Goal: Task Accomplishment & Management: Complete application form

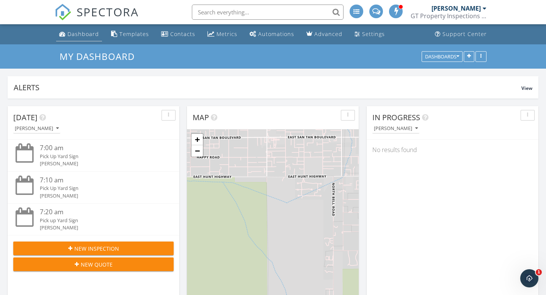
click at [74, 37] on div "Dashboard" at bounding box center [83, 33] width 31 height 7
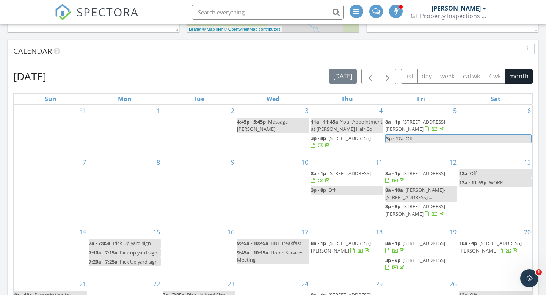
scroll to position [294, 0]
click at [385, 80] on span "button" at bounding box center [387, 76] width 9 height 9
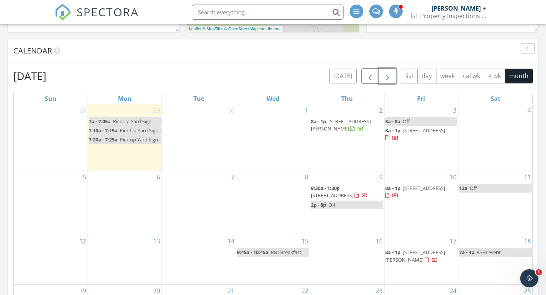
click at [385, 80] on span "button" at bounding box center [387, 76] width 9 height 9
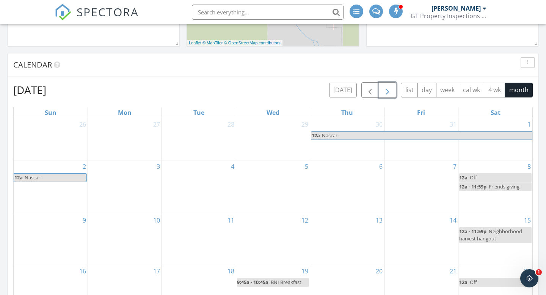
scroll to position [283, 0]
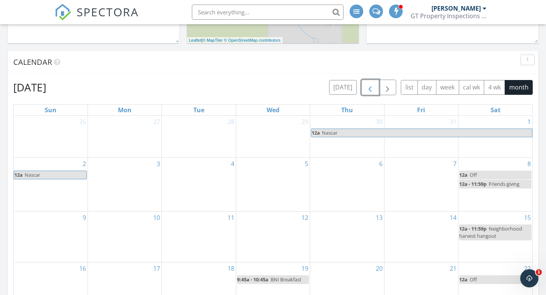
click at [372, 91] on span "button" at bounding box center [370, 87] width 9 height 9
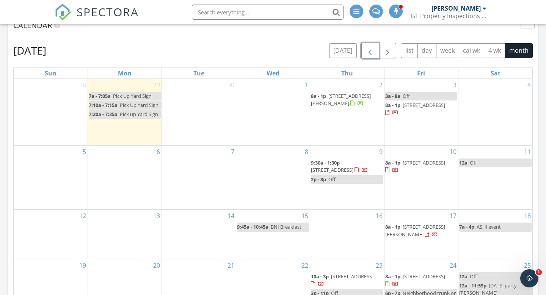
scroll to position [313, 0]
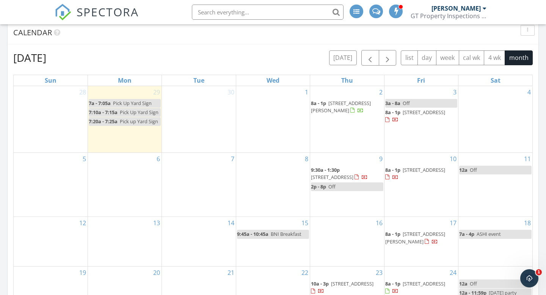
click at [390, 66] on div "October 2025 today list day week cal wk 4 wk month Sun Mon Tue Wed Thu Fri Sat …" at bounding box center [273, 216] width 520 height 333
click at [390, 59] on span "button" at bounding box center [387, 57] width 9 height 9
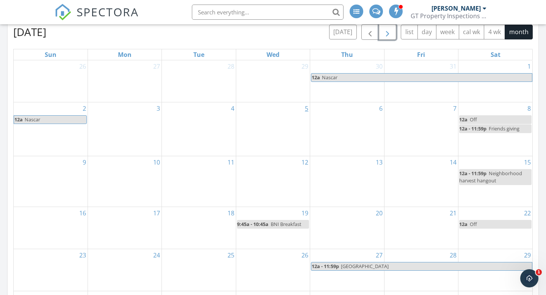
scroll to position [339, 0]
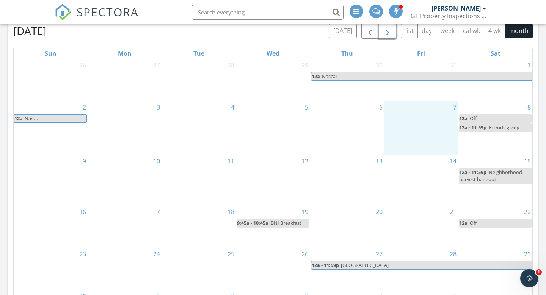
click at [426, 130] on div "7" at bounding box center [422, 127] width 74 height 53
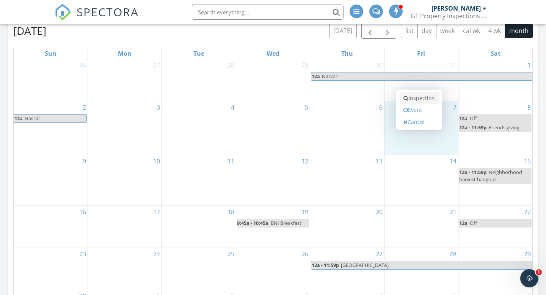
click at [420, 101] on link "Inspection" at bounding box center [419, 98] width 39 height 12
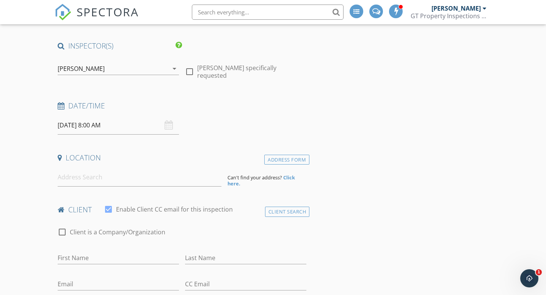
scroll to position [50, 0]
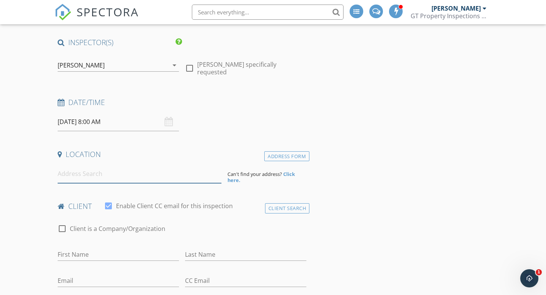
click at [93, 176] on input at bounding box center [140, 174] width 164 height 19
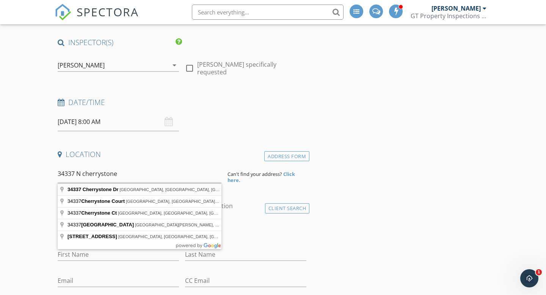
type input "34337 Cherrystone Dr, San Tan Valley, AZ, USA"
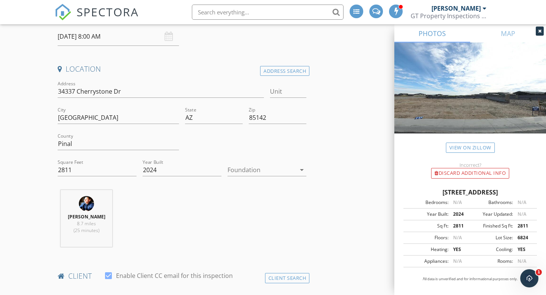
scroll to position [135, 0]
click at [273, 120] on input "85142" at bounding box center [278, 118] width 58 height 13
type input "85144"
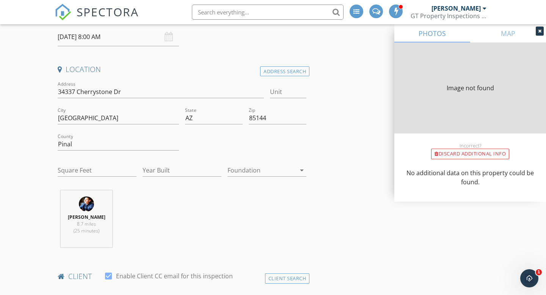
type input "2811"
type input "2024"
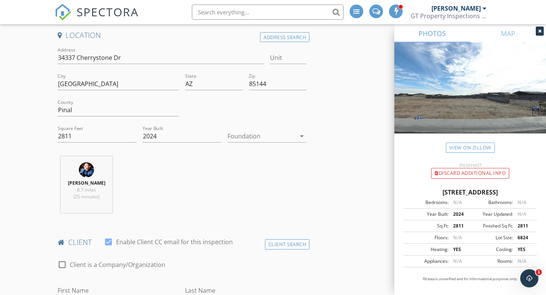
scroll to position [171, 0]
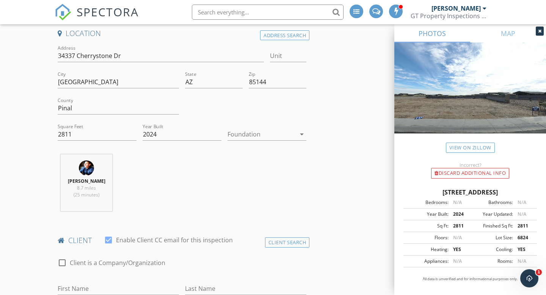
click at [181, 173] on div "Gerald Sandoval 8.7 miles (25 minutes)" at bounding box center [182, 185] width 255 height 63
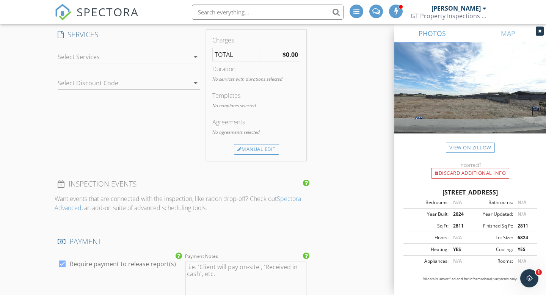
scroll to position [575, 0]
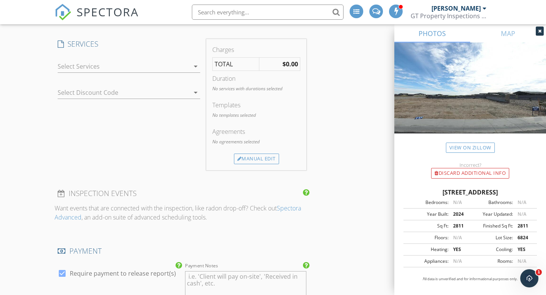
click at [141, 67] on div at bounding box center [124, 66] width 132 height 12
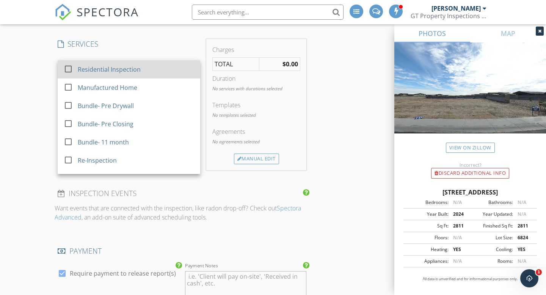
click at [132, 74] on div "Residential Inspection" at bounding box center [136, 69] width 116 height 15
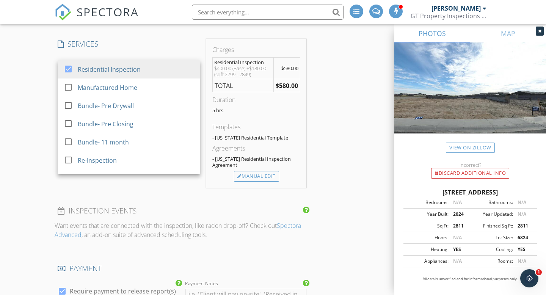
click at [46, 89] on div "New Inspection Click here to use the New Order Form INSPECTOR(S) check_box Gera…" at bounding box center [273, 228] width 546 height 1518
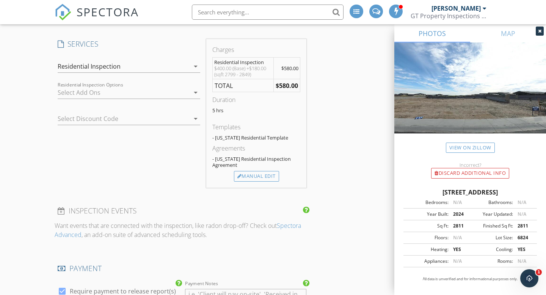
click at [107, 142] on div "SERVICES check_box Residential Inspection check_box_outline_blank Manufactured …" at bounding box center [129, 113] width 149 height 149
click at [96, 119] on div at bounding box center [118, 119] width 121 height 12
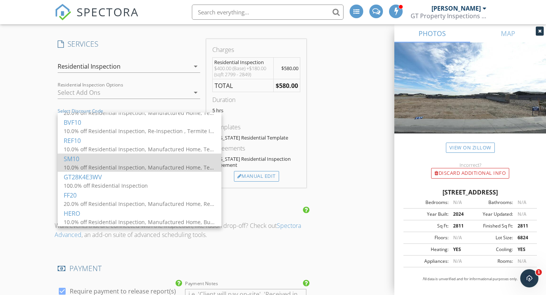
scroll to position [13, 0]
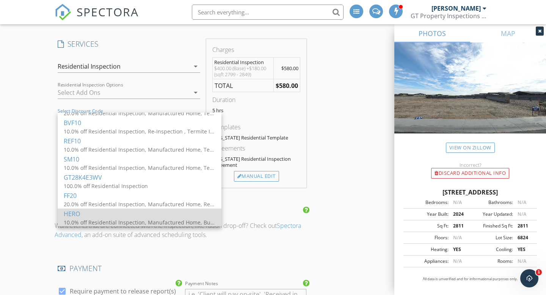
click at [91, 219] on div "10.0% off Residential Inspection, Manufactured Home, Bundle- Pre Drywall, Bundl…" at bounding box center [140, 222] width 152 height 8
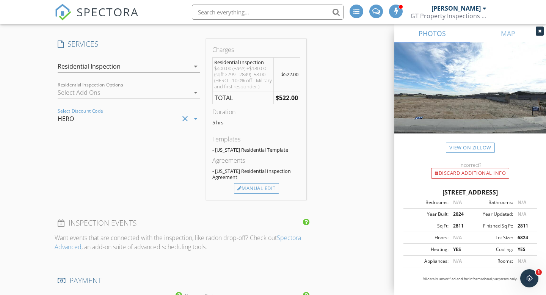
click at [32, 147] on div "New Inspection Click here to use the New Order Form INSPECTOR(S) check_box Gera…" at bounding box center [273, 234] width 546 height 1530
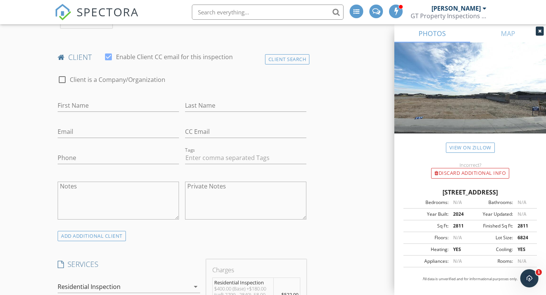
scroll to position [339, 0]
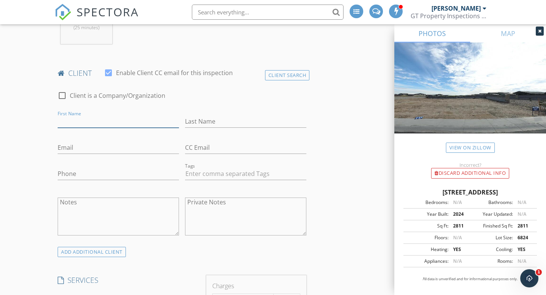
click at [65, 122] on input "First Name" at bounding box center [118, 121] width 121 height 13
type input "Kaytlyn"
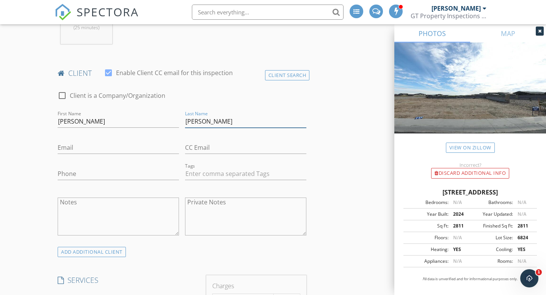
type input "Reidle"
click at [78, 146] on input "Email" at bounding box center [118, 147] width 121 height 13
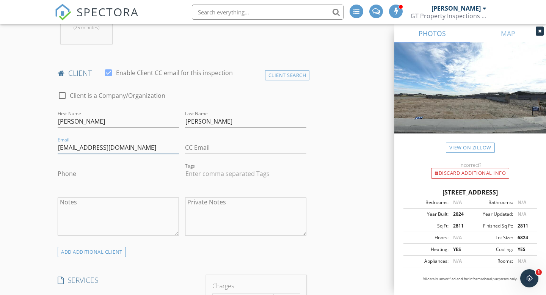
type input "kaytlynvillanueba21@gmail.com"
click at [83, 170] on input "Phone" at bounding box center [118, 174] width 121 height 13
type input "[PHONE_NUMBER]"
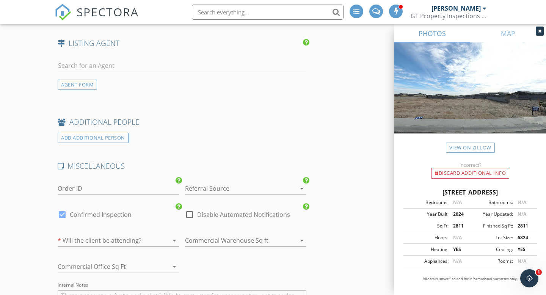
scroll to position [1078, 0]
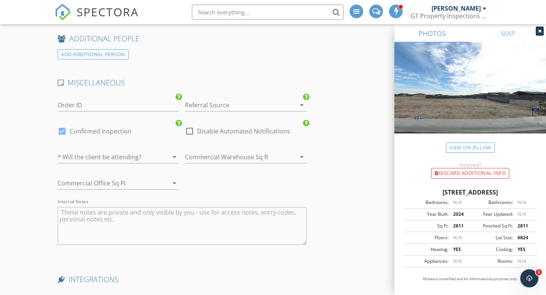
click at [206, 111] on div at bounding box center [235, 105] width 100 height 12
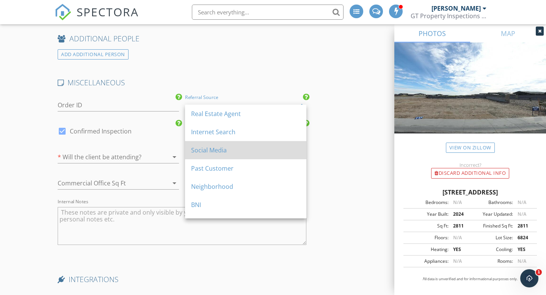
click at [209, 143] on div "Social Media" at bounding box center [245, 150] width 109 height 18
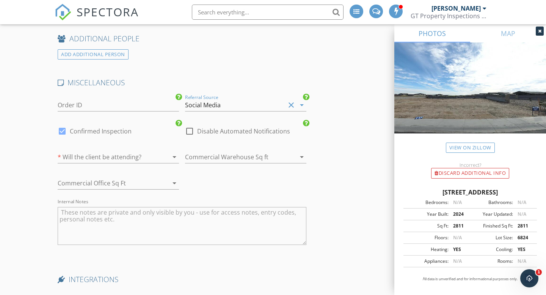
click at [145, 158] on div at bounding box center [108, 157] width 100 height 12
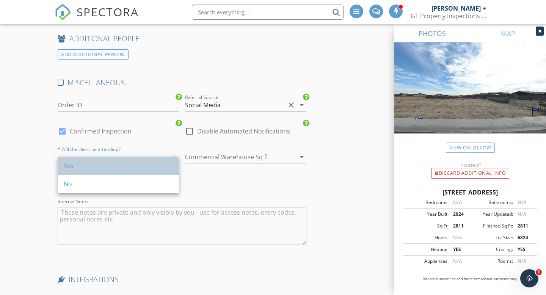
click at [124, 159] on div "Yes" at bounding box center [118, 166] width 109 height 18
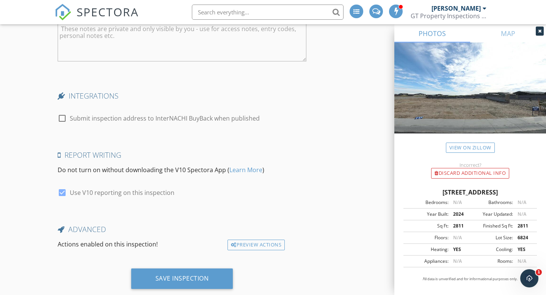
scroll to position [1285, 0]
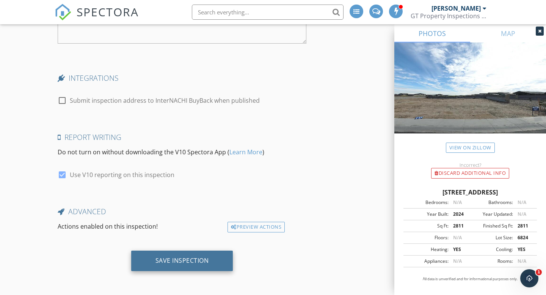
click at [176, 269] on div "Save Inspection" at bounding box center [182, 261] width 102 height 20
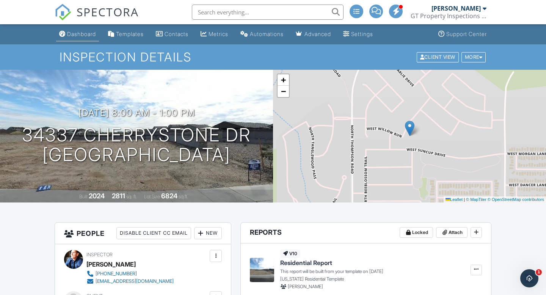
click at [80, 41] on link "Dashboard" at bounding box center [77, 34] width 43 height 14
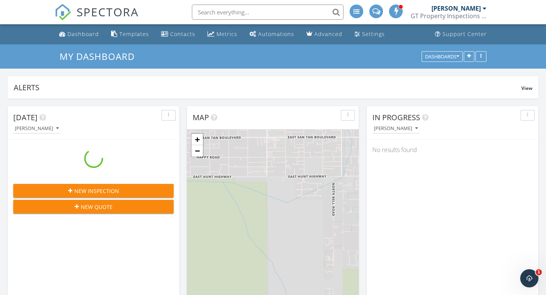
scroll to position [786, 547]
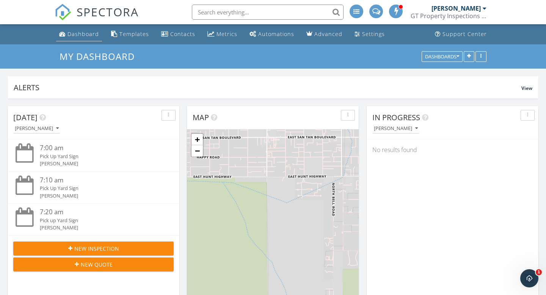
click at [80, 41] on link "Dashboard" at bounding box center [79, 34] width 46 height 14
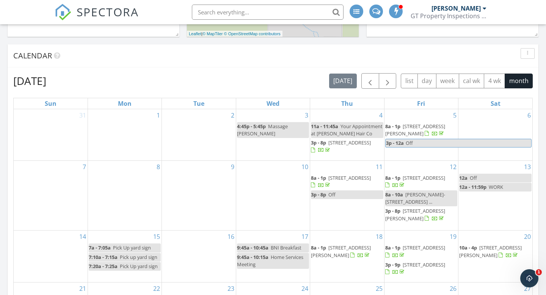
scroll to position [290, 0]
click at [391, 79] on span "button" at bounding box center [387, 80] width 9 height 9
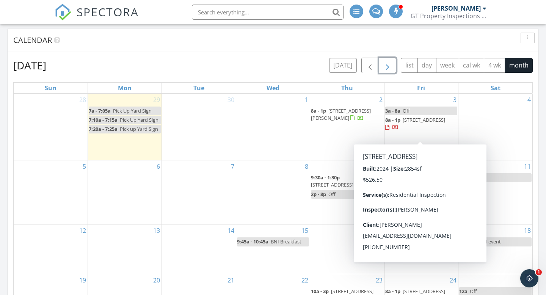
scroll to position [308, 0]
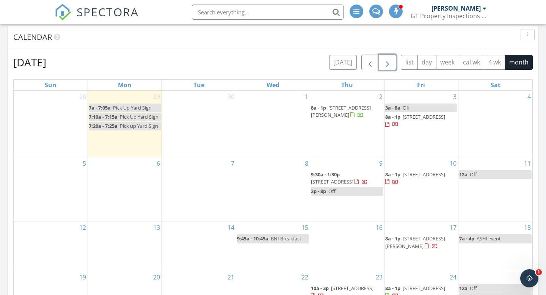
click at [382, 56] on button "button" at bounding box center [388, 63] width 18 height 16
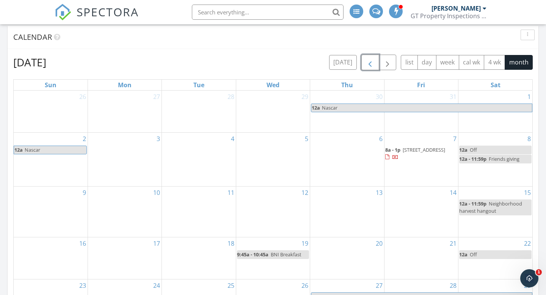
click at [373, 62] on span "button" at bounding box center [370, 62] width 9 height 9
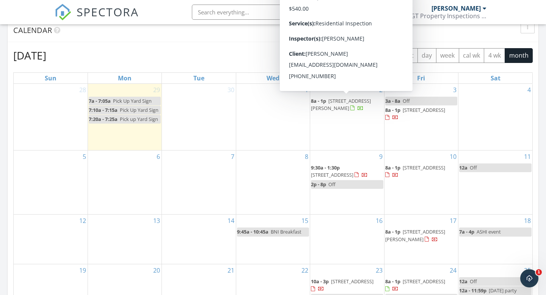
scroll to position [0, 0]
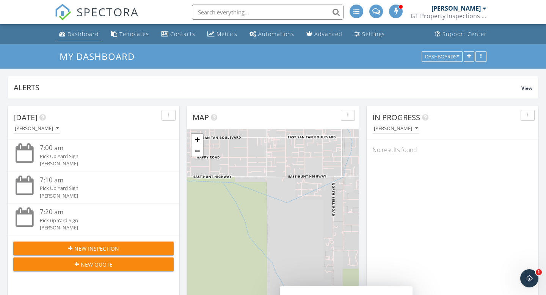
click at [88, 37] on div "Dashboard" at bounding box center [83, 33] width 31 height 7
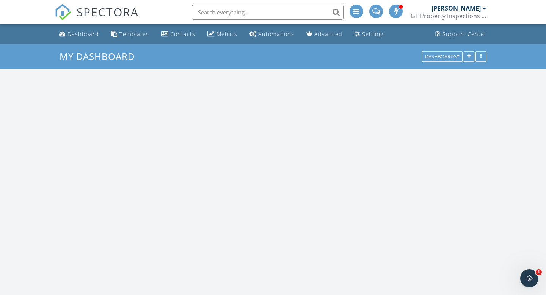
scroll to position [786, 547]
